Goal: Check status: Check status

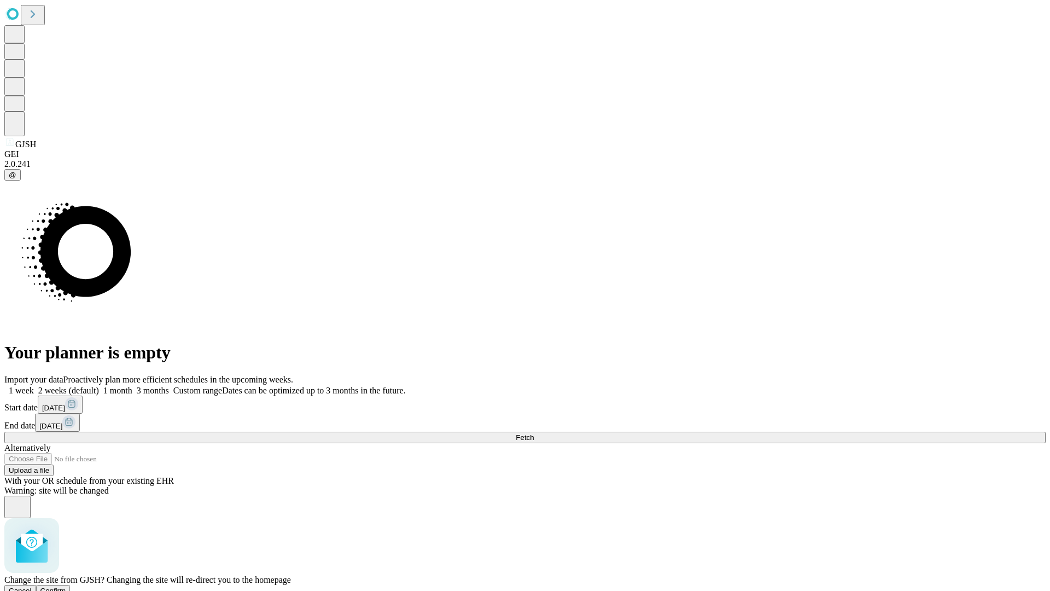
click at [66, 586] on span "Confirm" at bounding box center [53, 590] width 26 height 8
click at [99, 386] on label "2 weeks (default)" at bounding box center [66, 390] width 65 height 9
click at [534, 433] on span "Fetch" at bounding box center [525, 437] width 18 height 8
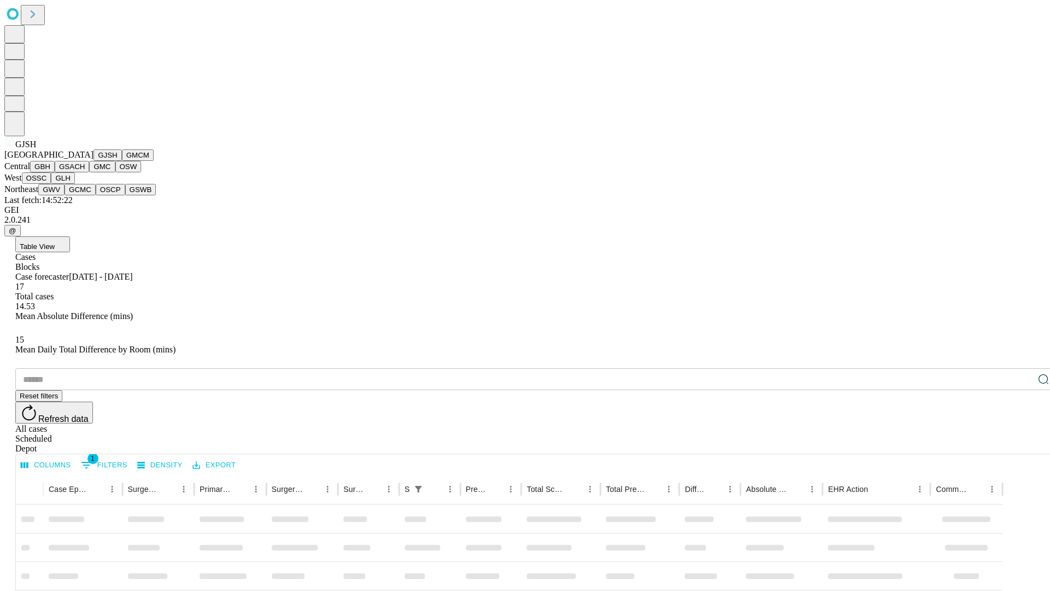
click at [122, 161] on button "GMCM" at bounding box center [138, 154] width 32 height 11
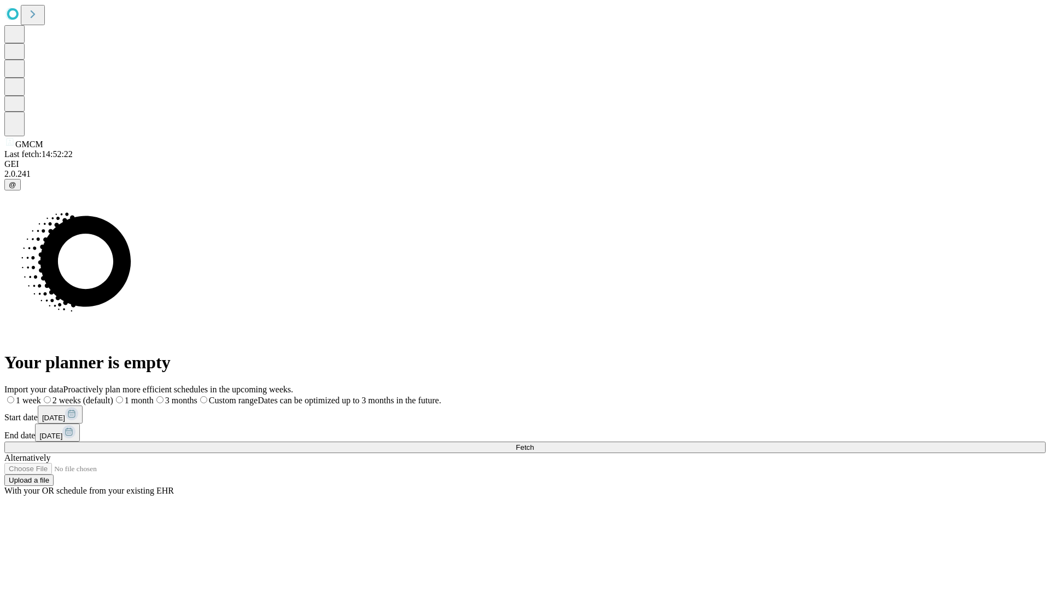
click at [534, 443] on span "Fetch" at bounding box center [525, 447] width 18 height 8
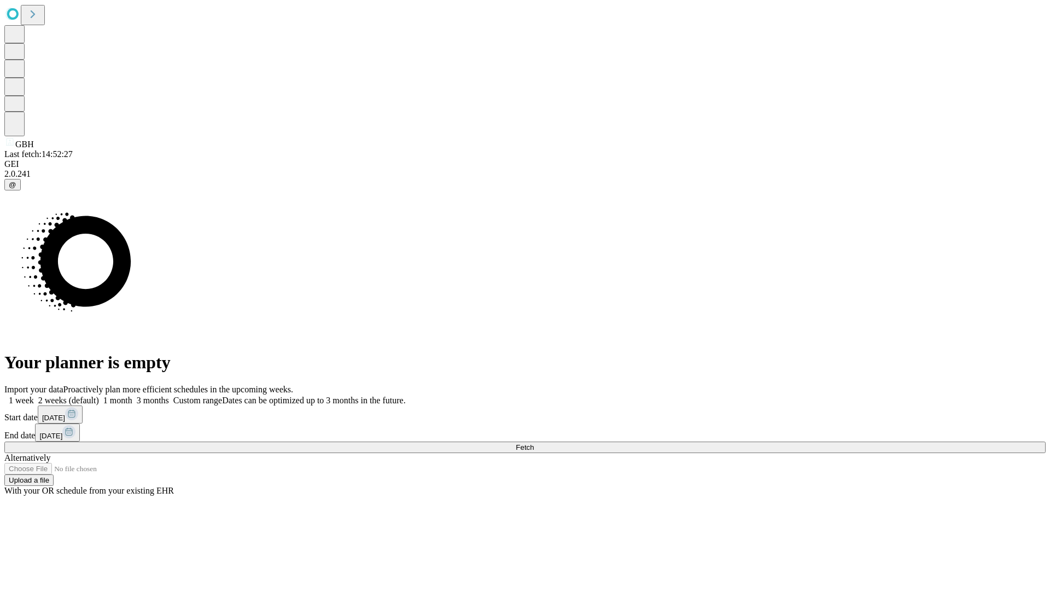
click at [99, 395] on label "2 weeks (default)" at bounding box center [66, 399] width 65 height 9
click at [534, 443] on span "Fetch" at bounding box center [525, 447] width 18 height 8
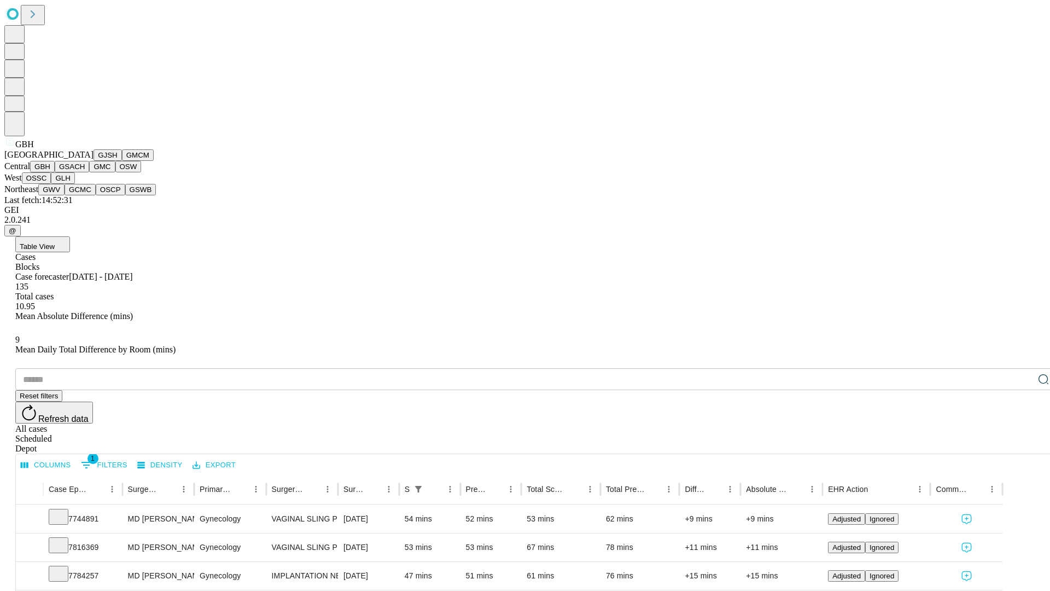
click at [85, 172] on button "GSACH" at bounding box center [72, 166] width 34 height 11
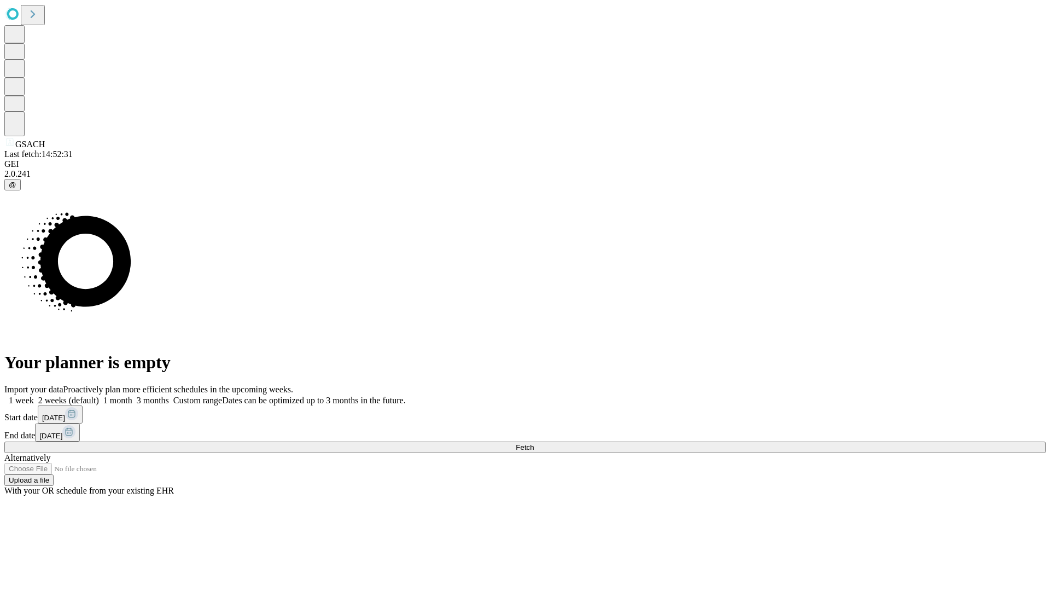
click at [99, 395] on label "2 weeks (default)" at bounding box center [66, 399] width 65 height 9
click at [534, 443] on span "Fetch" at bounding box center [525, 447] width 18 height 8
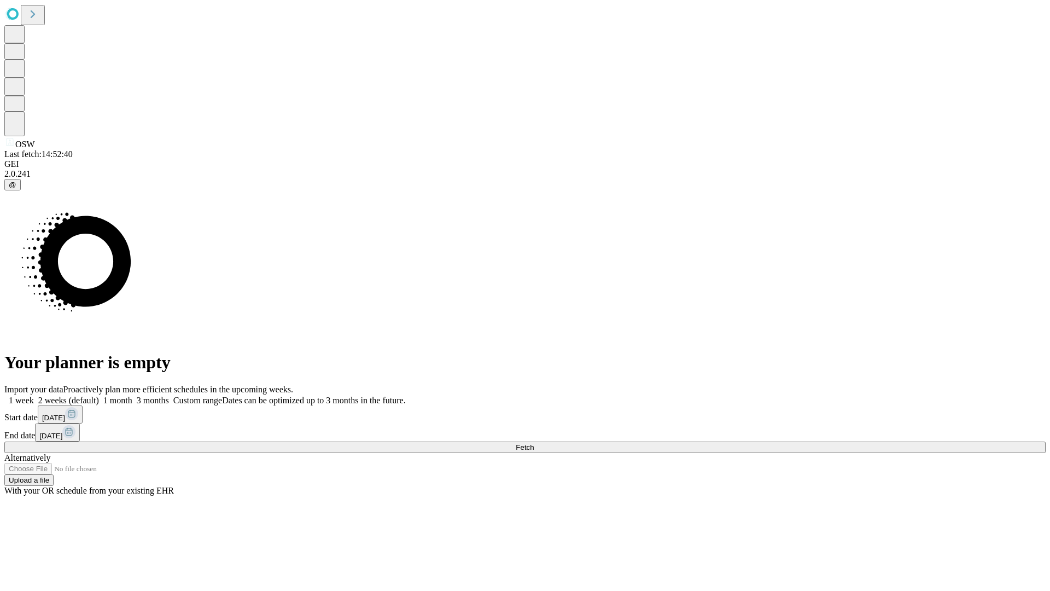
click at [99, 395] on label "2 weeks (default)" at bounding box center [66, 399] width 65 height 9
click at [534, 443] on span "Fetch" at bounding box center [525, 447] width 18 height 8
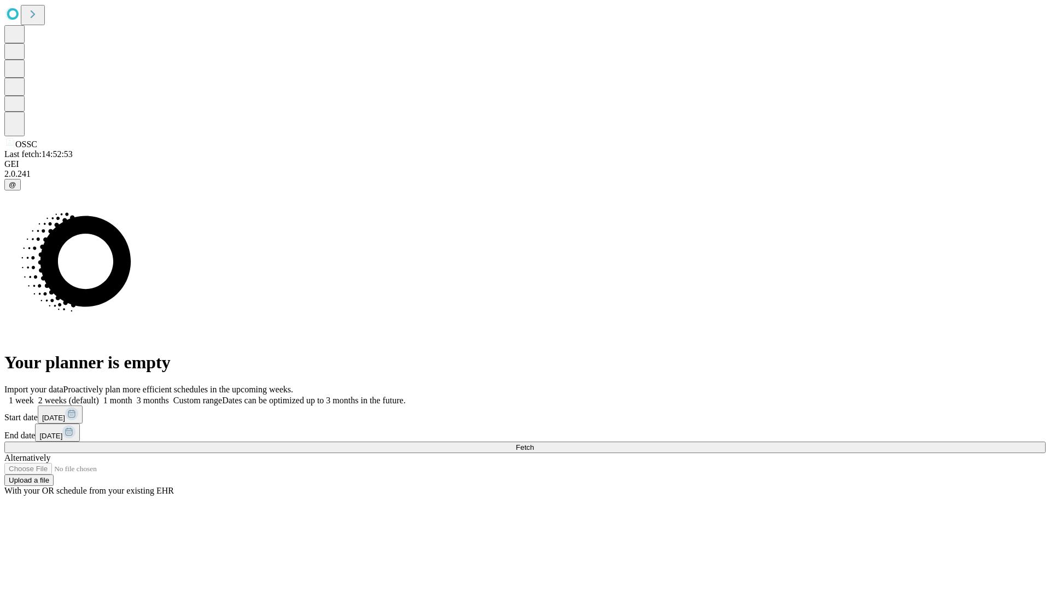
click at [534, 443] on span "Fetch" at bounding box center [525, 447] width 18 height 8
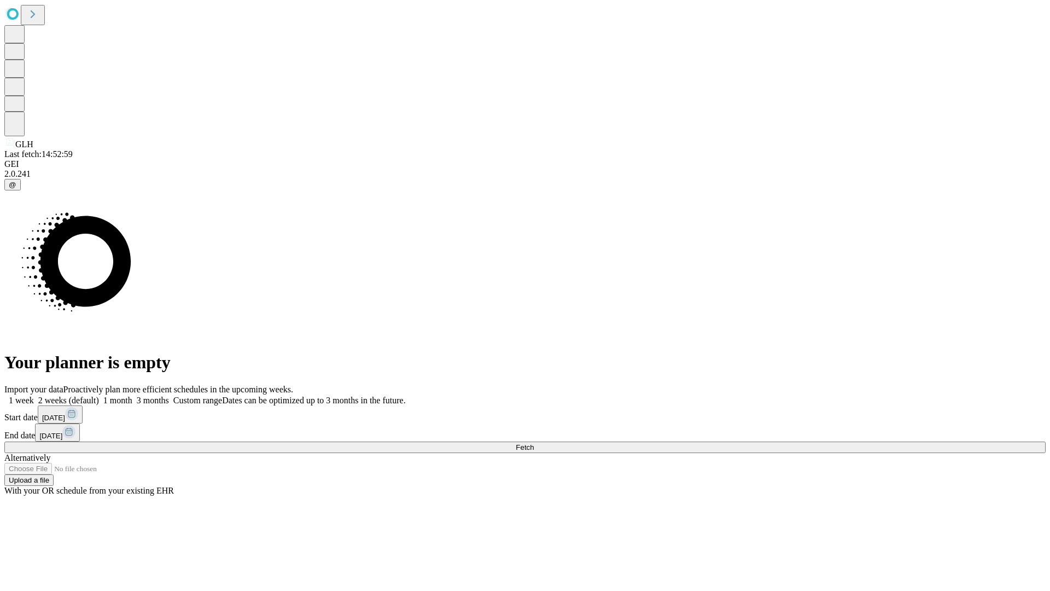
click at [99, 395] on label "2 weeks (default)" at bounding box center [66, 399] width 65 height 9
click at [534, 443] on span "Fetch" at bounding box center [525, 447] width 18 height 8
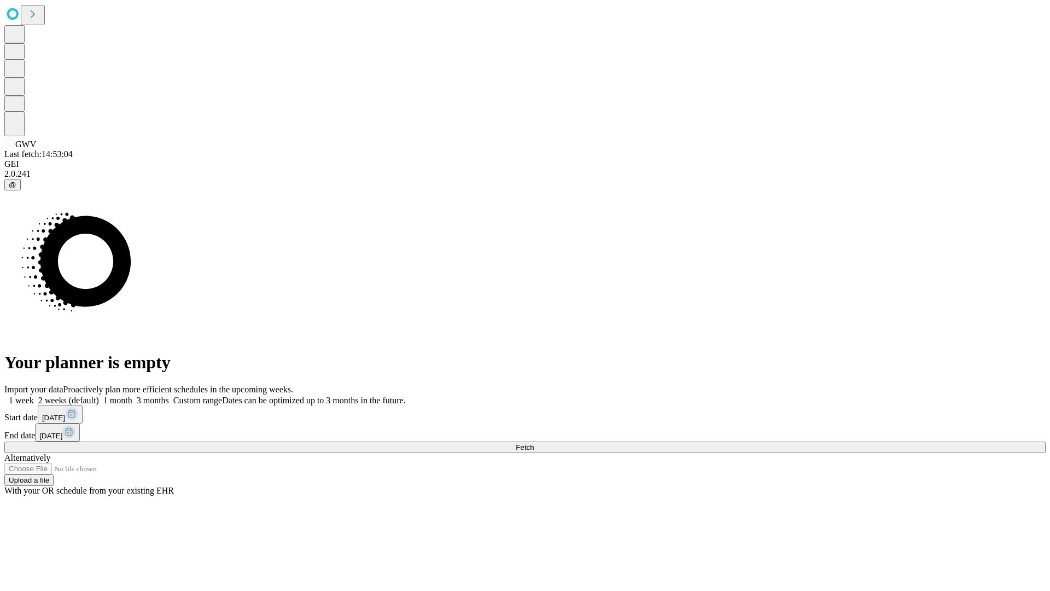
click at [534, 443] on span "Fetch" at bounding box center [525, 447] width 18 height 8
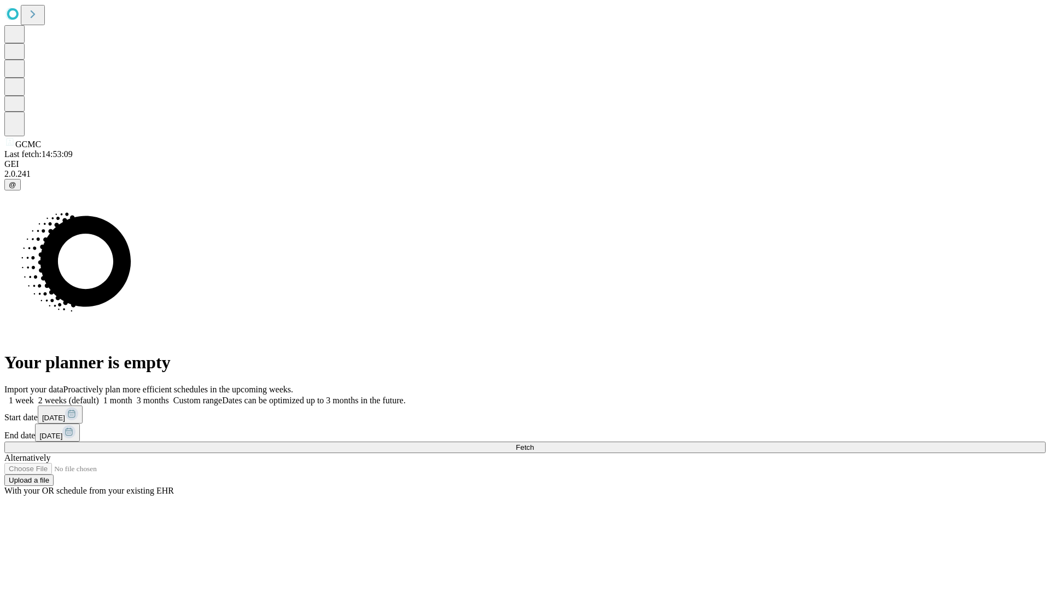
click at [534, 443] on span "Fetch" at bounding box center [525, 447] width 18 height 8
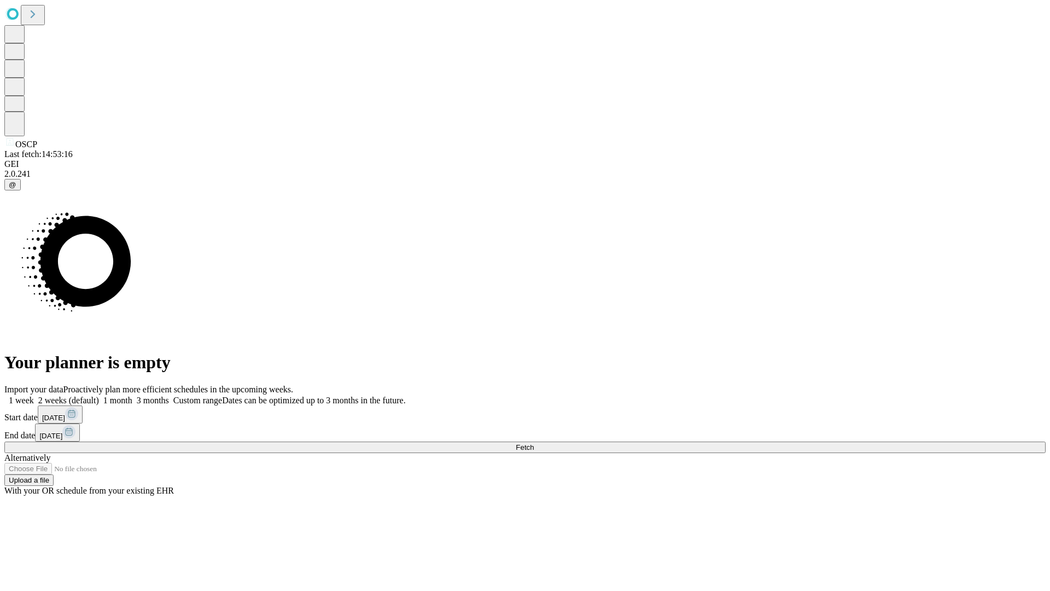
click at [99, 395] on label "2 weeks (default)" at bounding box center [66, 399] width 65 height 9
click at [534, 443] on span "Fetch" at bounding box center [525, 447] width 18 height 8
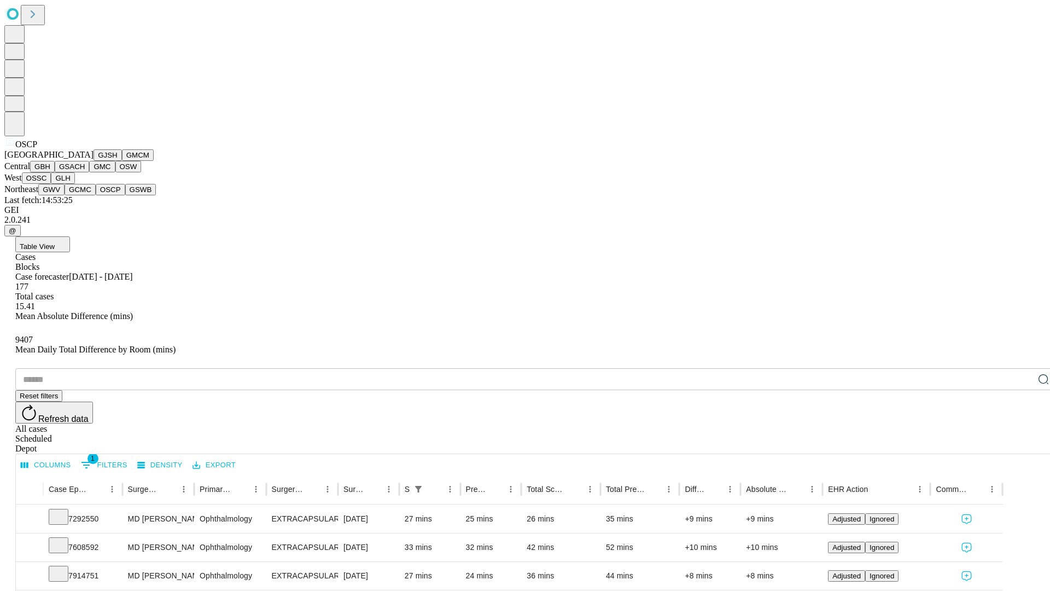
click at [125, 195] on button "GSWB" at bounding box center [140, 189] width 31 height 11
